Goal: Task Accomplishment & Management: Manage account settings

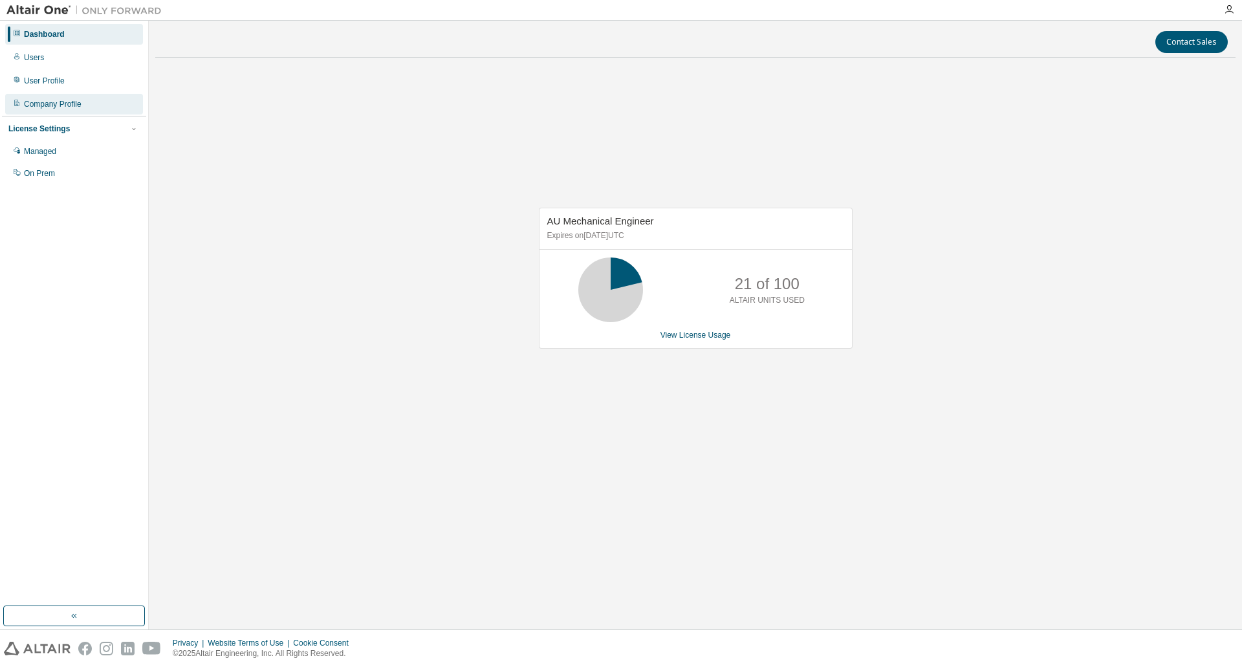
click at [64, 113] on div "Company Profile" at bounding box center [74, 104] width 138 height 21
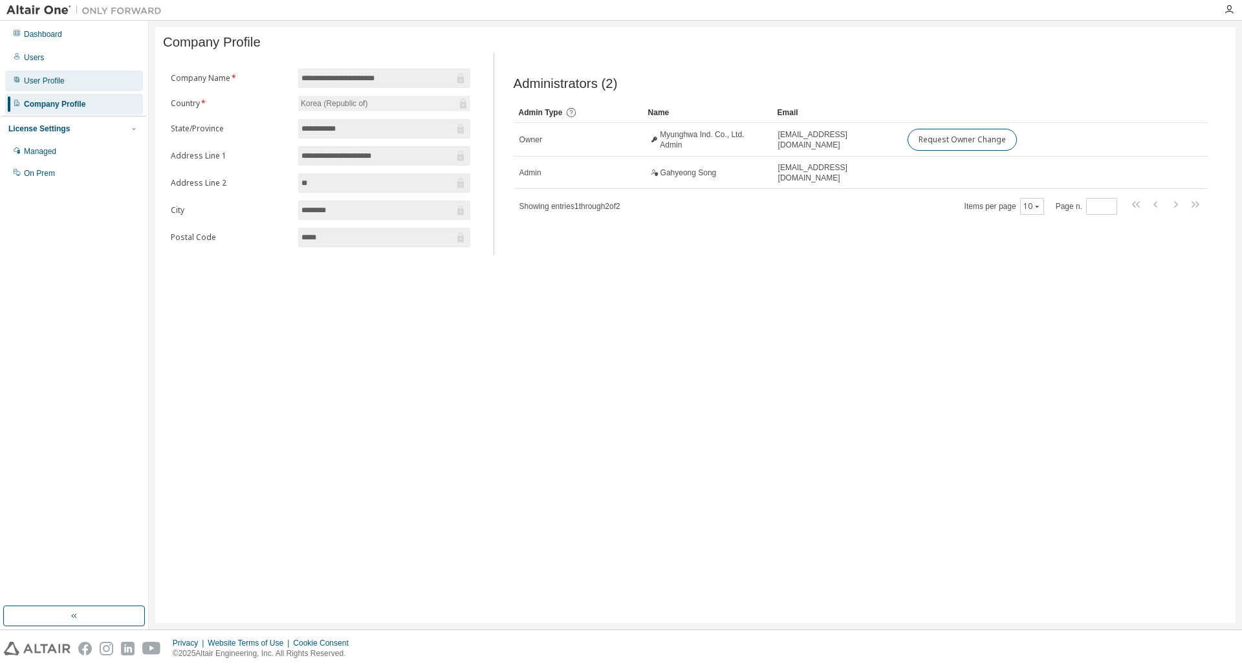
click at [70, 78] on div "User Profile" at bounding box center [74, 80] width 138 height 21
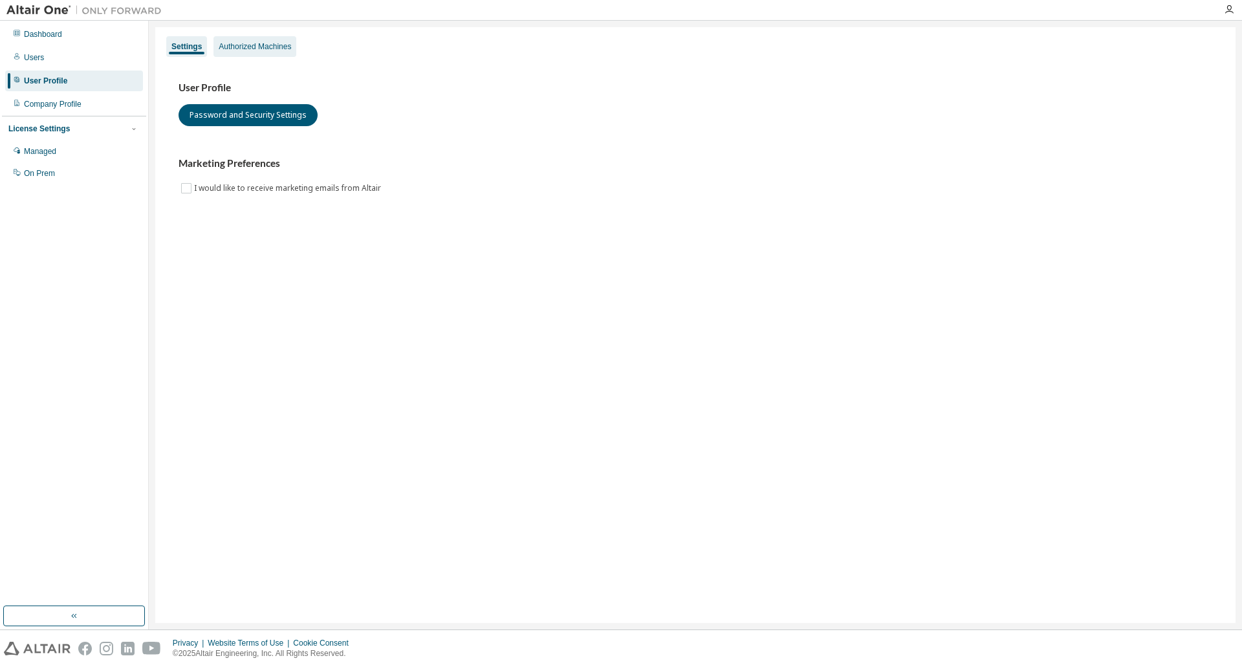
click at [290, 51] on div "Authorized Machines" at bounding box center [255, 46] width 72 height 10
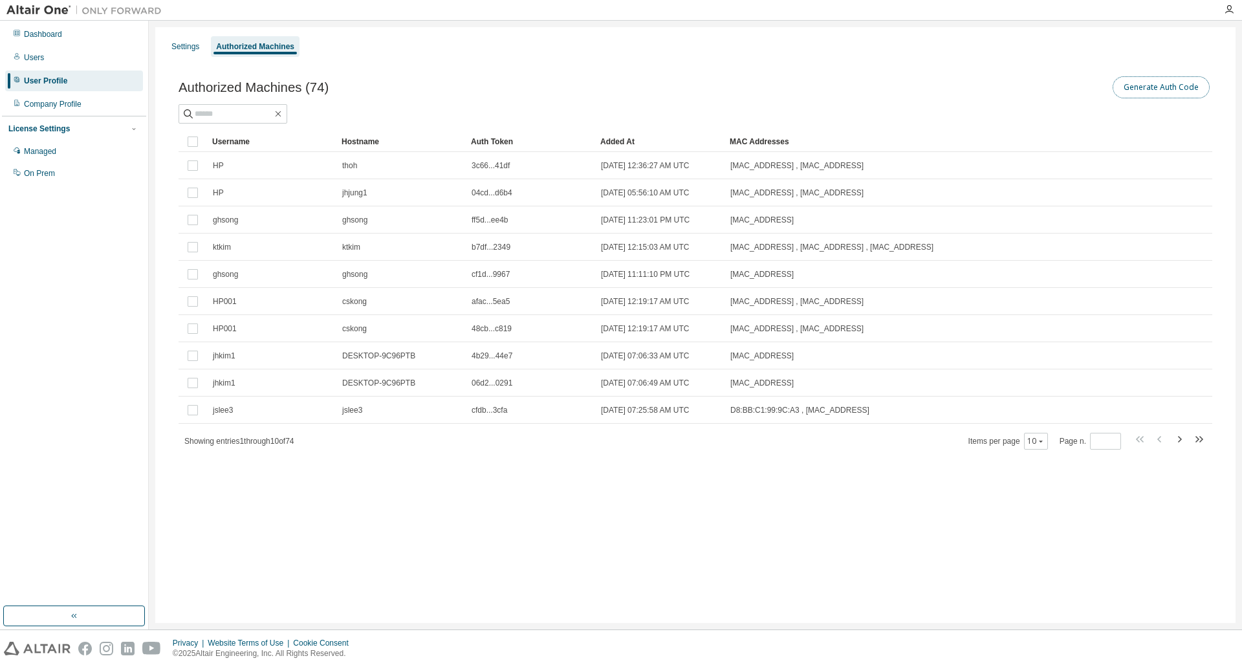
click at [1176, 96] on button "Generate Auth Code" at bounding box center [1160, 87] width 97 height 22
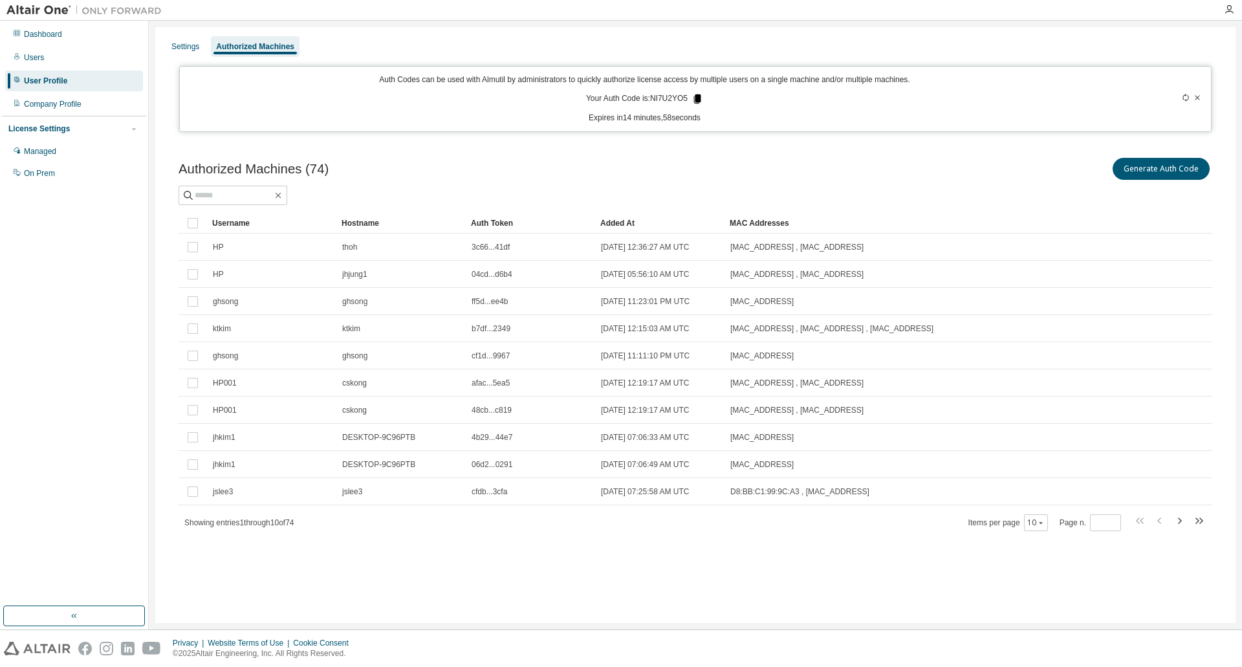
click at [693, 102] on icon at bounding box center [697, 99] width 12 height 12
click at [698, 102] on icon at bounding box center [697, 98] width 7 height 9
click at [694, 96] on icon at bounding box center [697, 99] width 12 height 12
click at [761, 44] on div "Settings Authorized Machines" at bounding box center [695, 46] width 1064 height 23
